Goal: Information Seeking & Learning: Learn about a topic

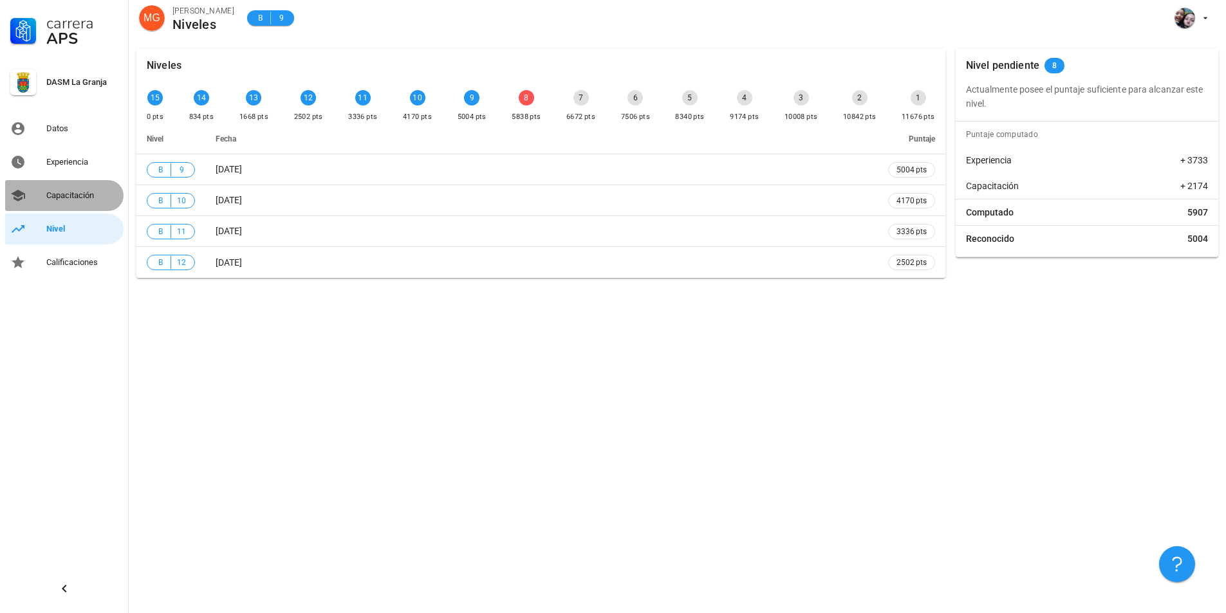
click at [80, 194] on div "Capacitación" at bounding box center [82, 195] width 72 height 10
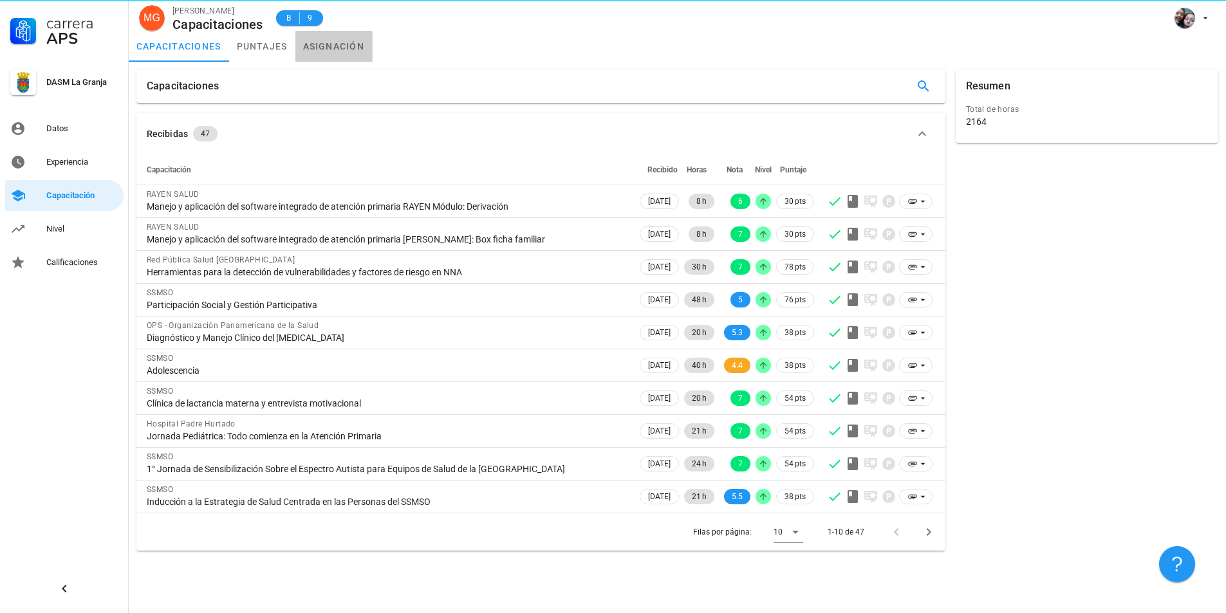
click at [351, 45] on link "asignación" at bounding box center [333, 46] width 77 height 31
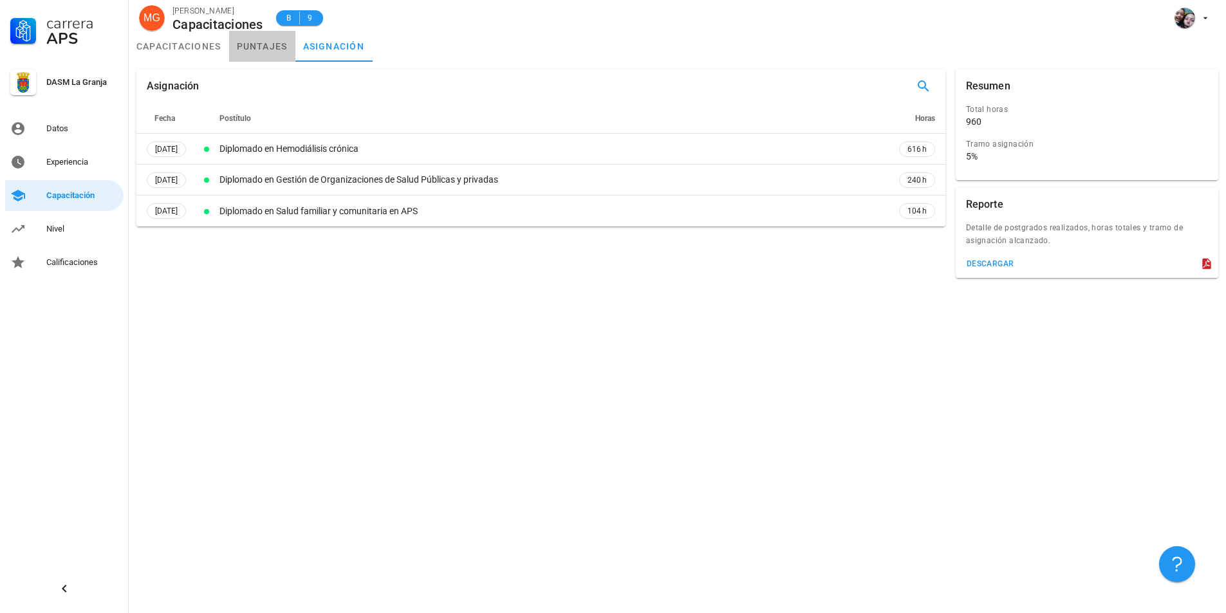
click at [268, 46] on link "puntajes" at bounding box center [262, 46] width 66 height 31
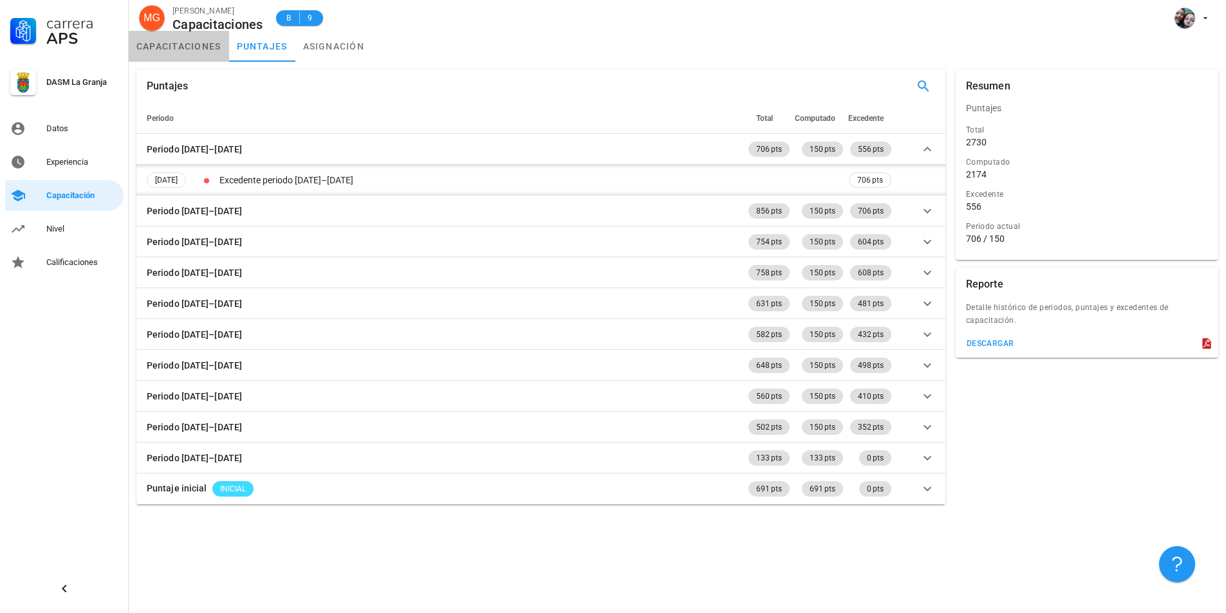
click at [181, 44] on link "capacitaciones" at bounding box center [179, 46] width 100 height 31
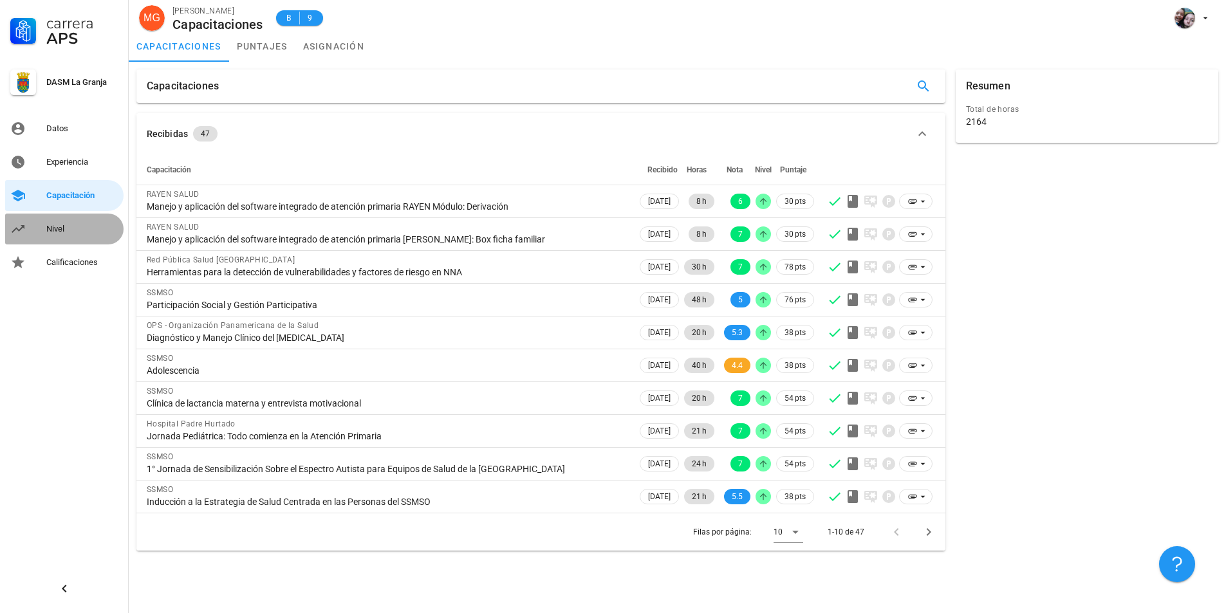
click at [71, 221] on div "Nivel" at bounding box center [82, 229] width 72 height 21
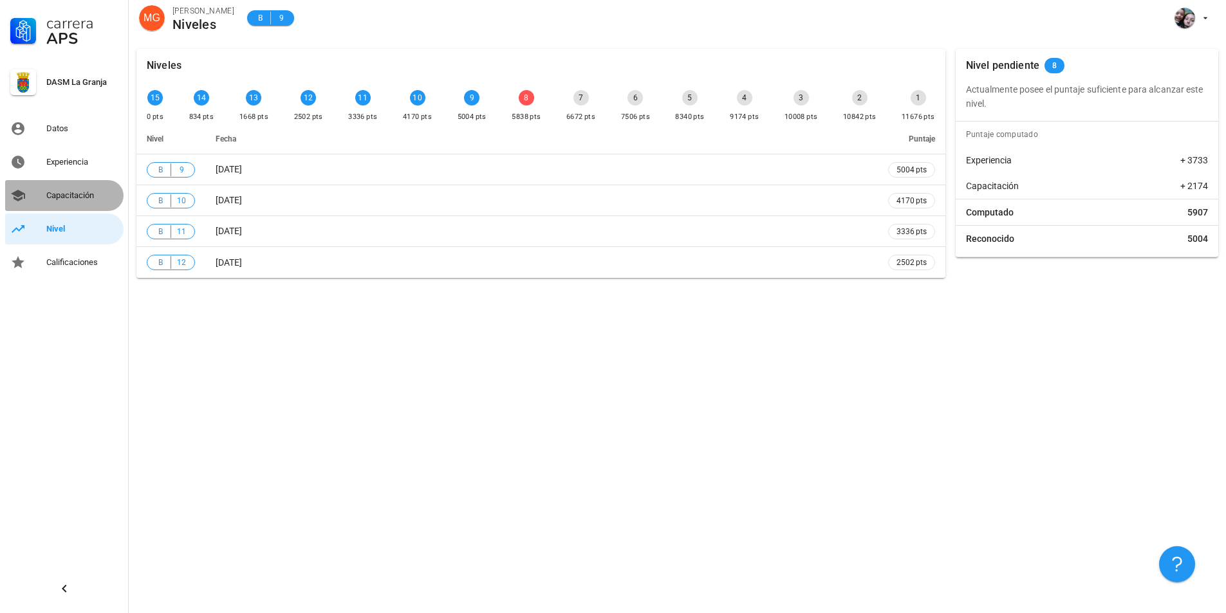
click at [87, 197] on div "Capacitación" at bounding box center [82, 195] width 72 height 10
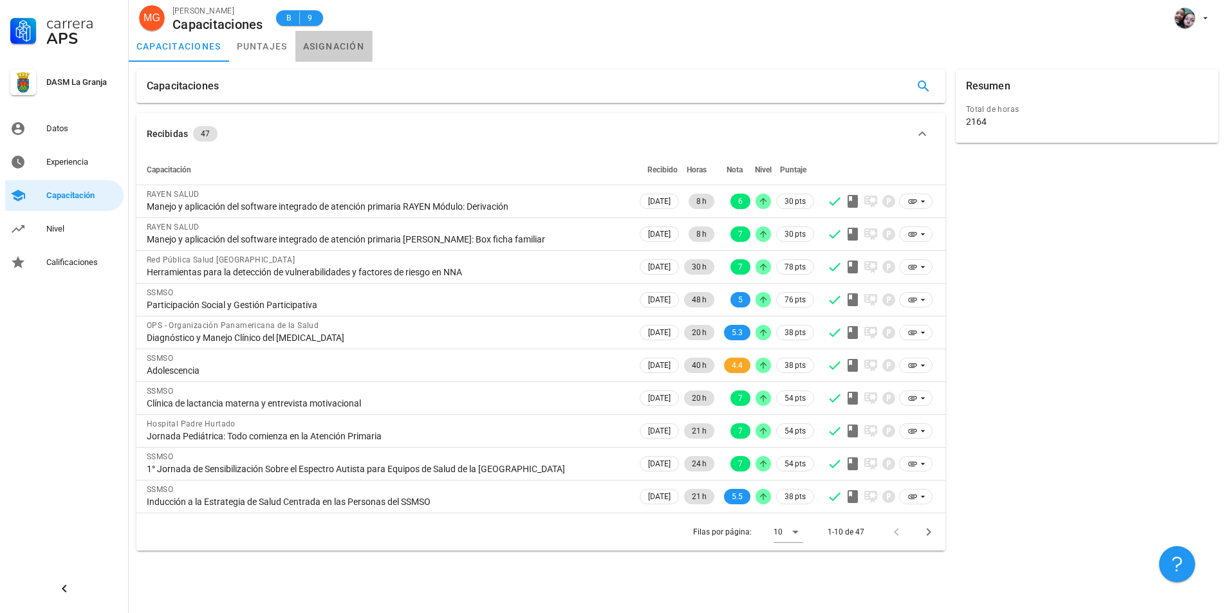
click at [353, 46] on link "asignación" at bounding box center [333, 46] width 77 height 31
